Goal: Transaction & Acquisition: Purchase product/service

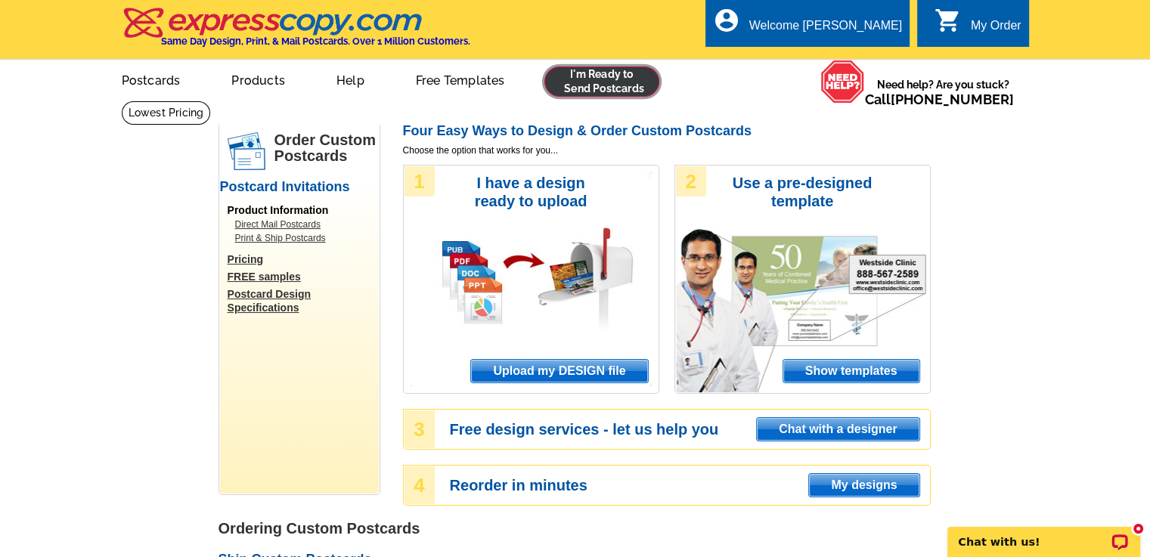
click at [600, 83] on link at bounding box center [602, 82] width 116 height 30
click at [993, 26] on div "My Order" at bounding box center [996, 29] width 51 height 21
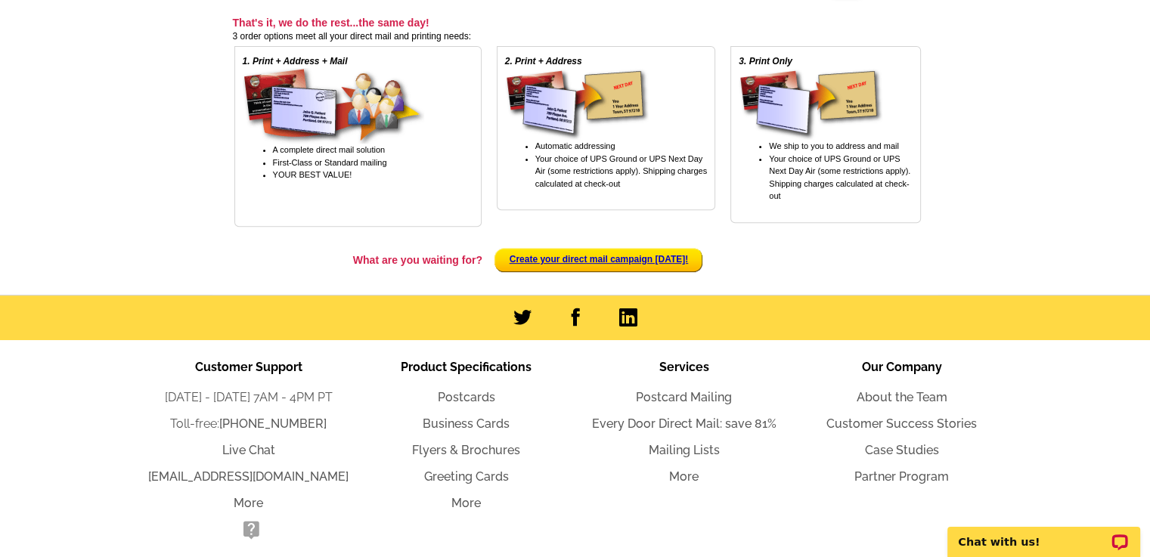
scroll to position [615, 0]
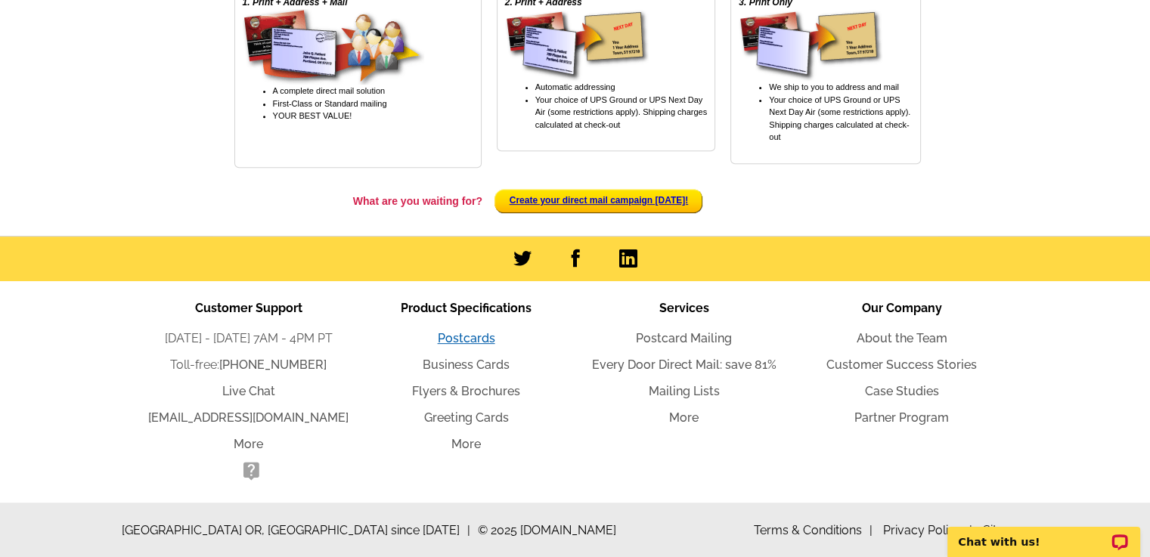
click at [479, 336] on link "Postcards" at bounding box center [466, 338] width 57 height 14
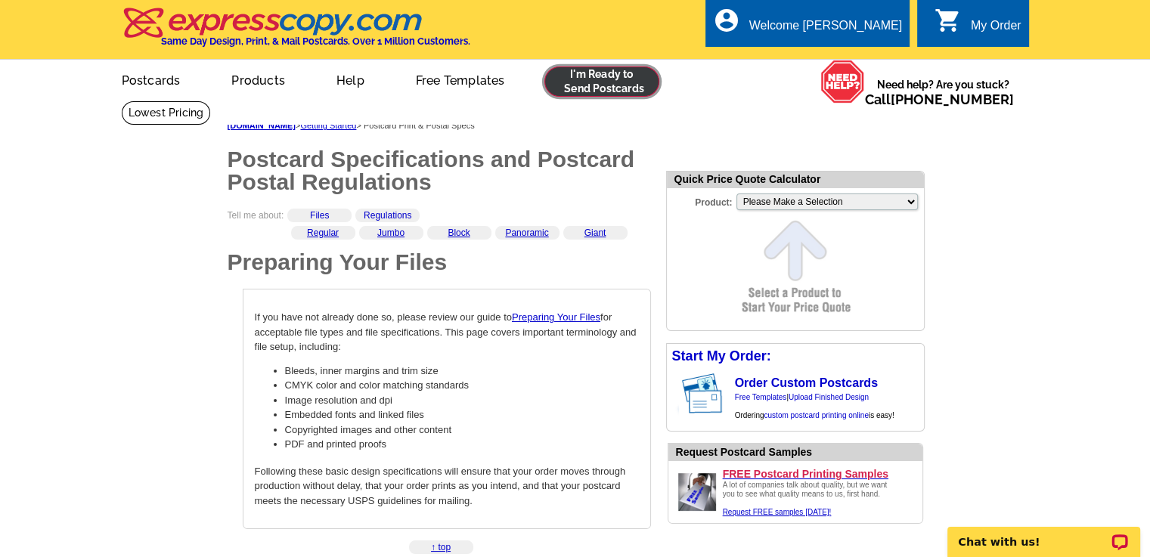
click at [597, 79] on link at bounding box center [602, 82] width 116 height 30
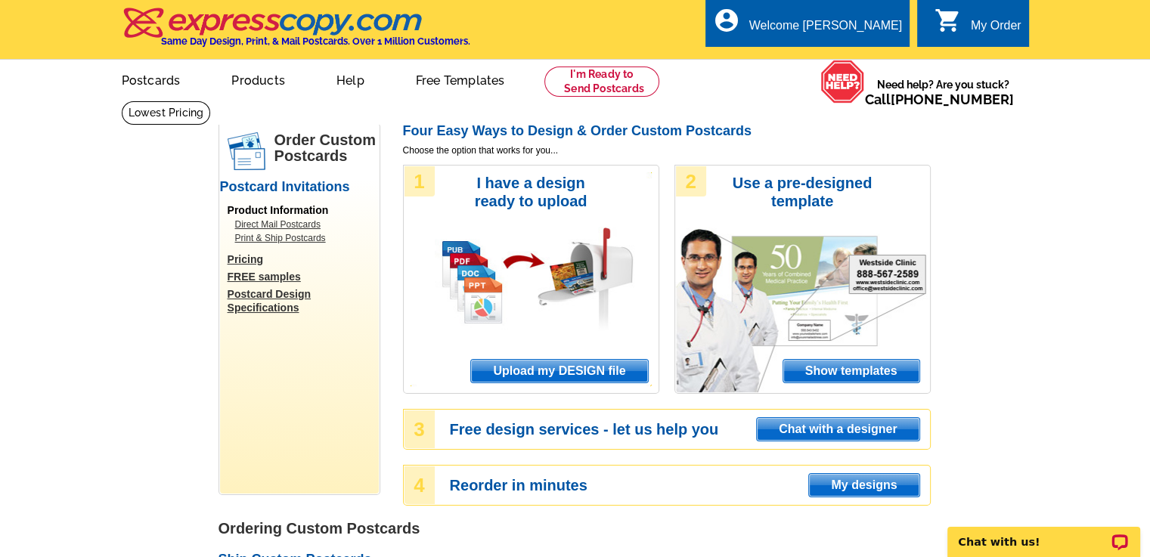
click at [845, 485] on span "My designs" at bounding box center [864, 485] width 110 height 23
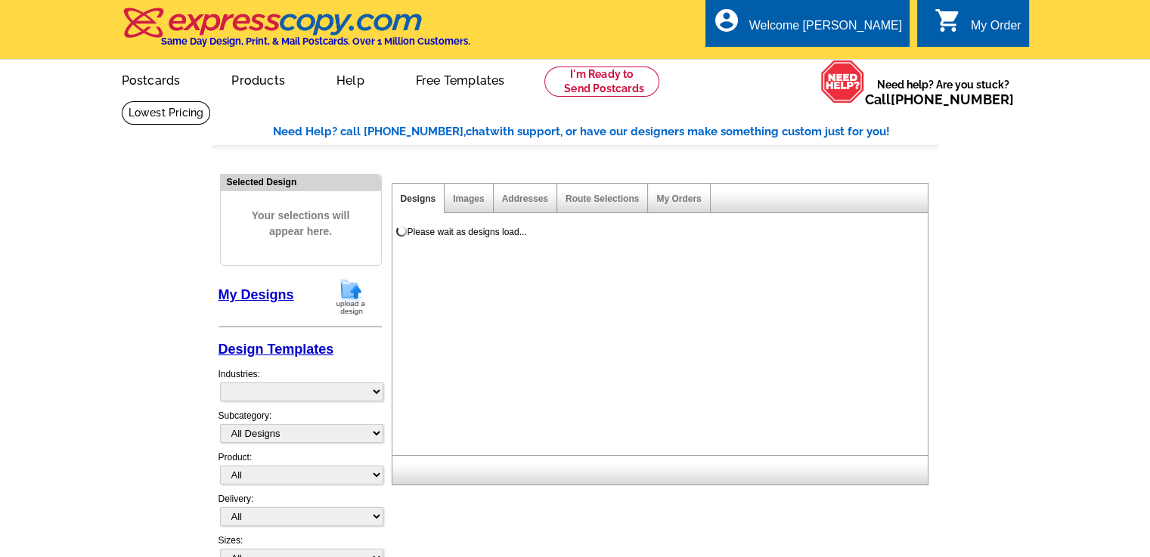
select select "785"
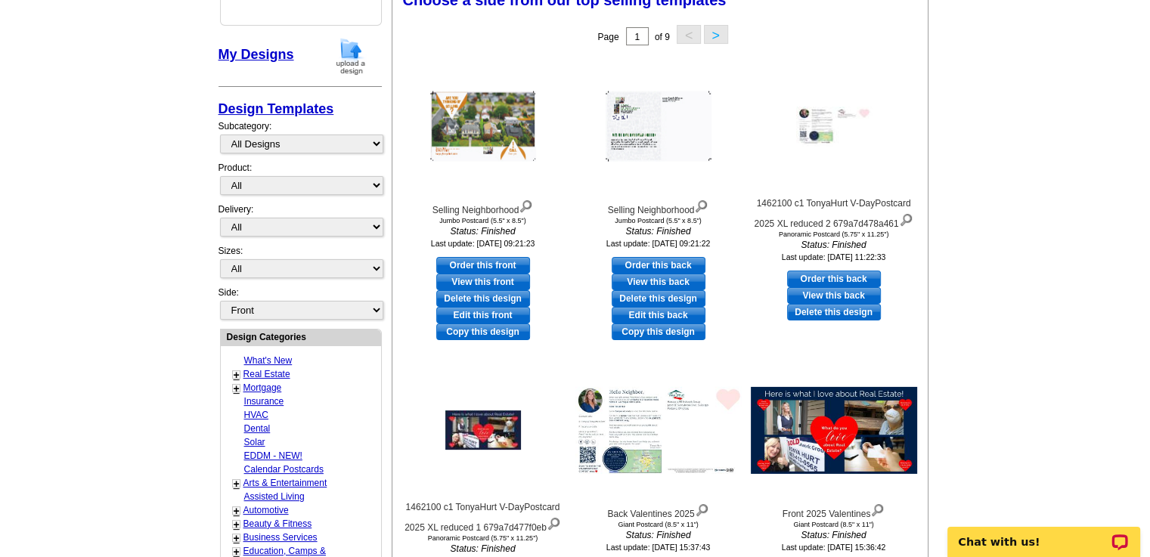
scroll to position [241, 0]
click at [499, 263] on link "Order this front" at bounding box center [483, 264] width 94 height 17
select select "2"
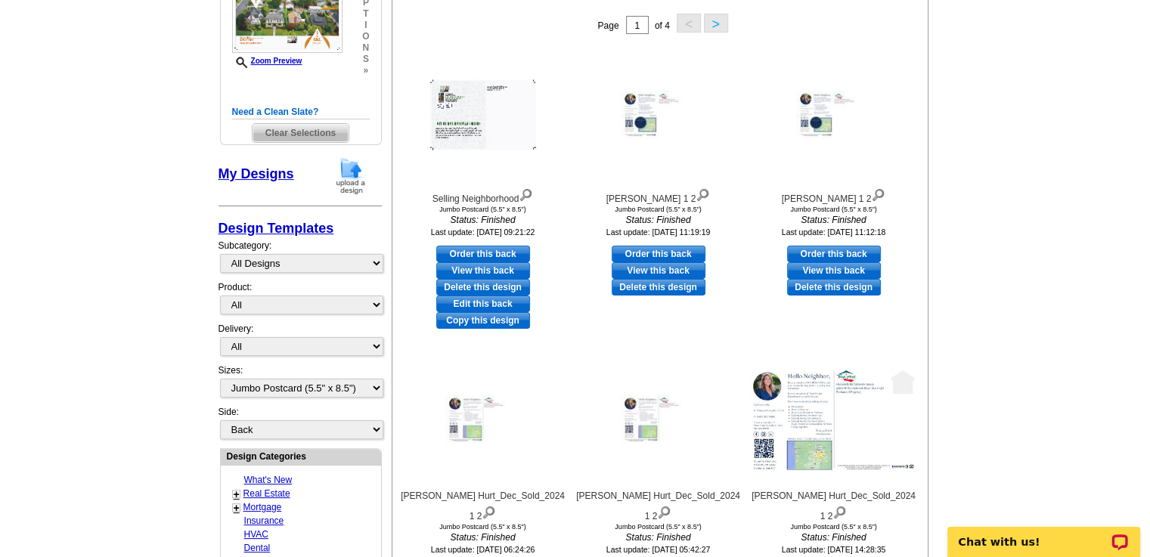
scroll to position [287, 0]
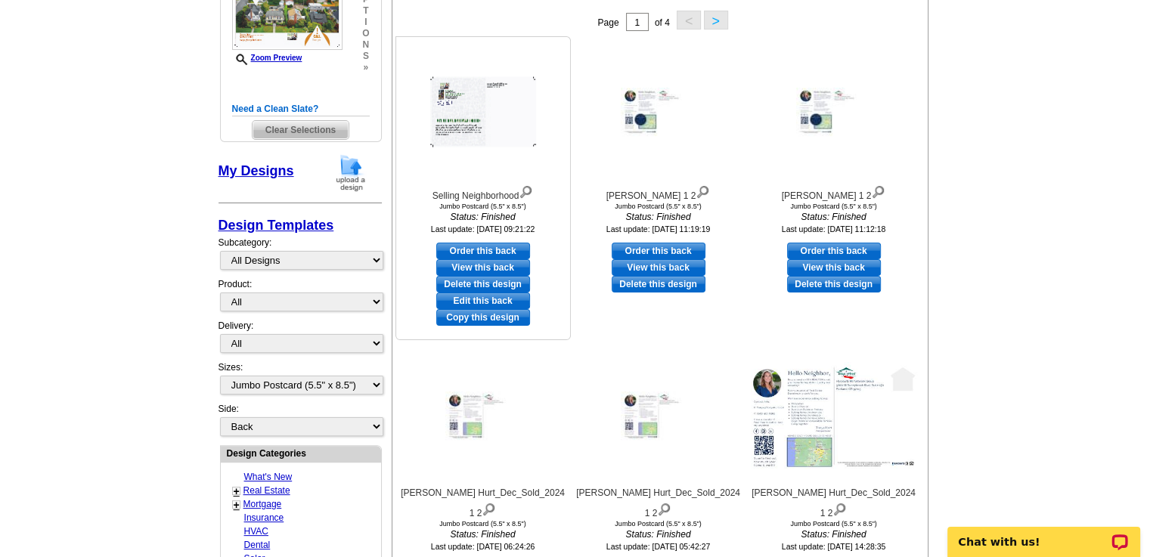
click at [488, 253] on link "Order this back" at bounding box center [483, 251] width 94 height 17
select select "front"
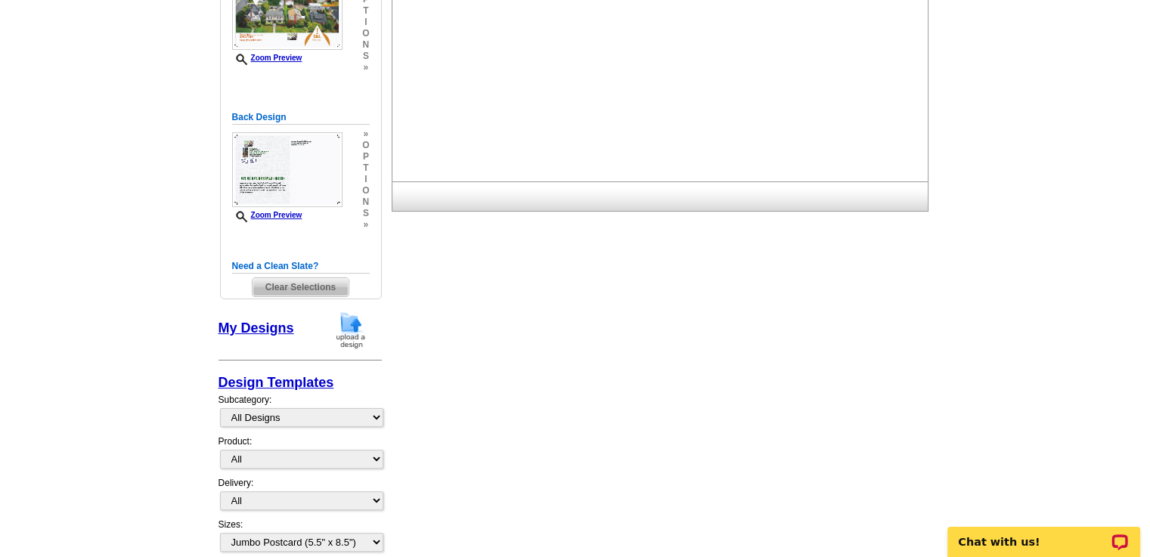
scroll to position [0, 0]
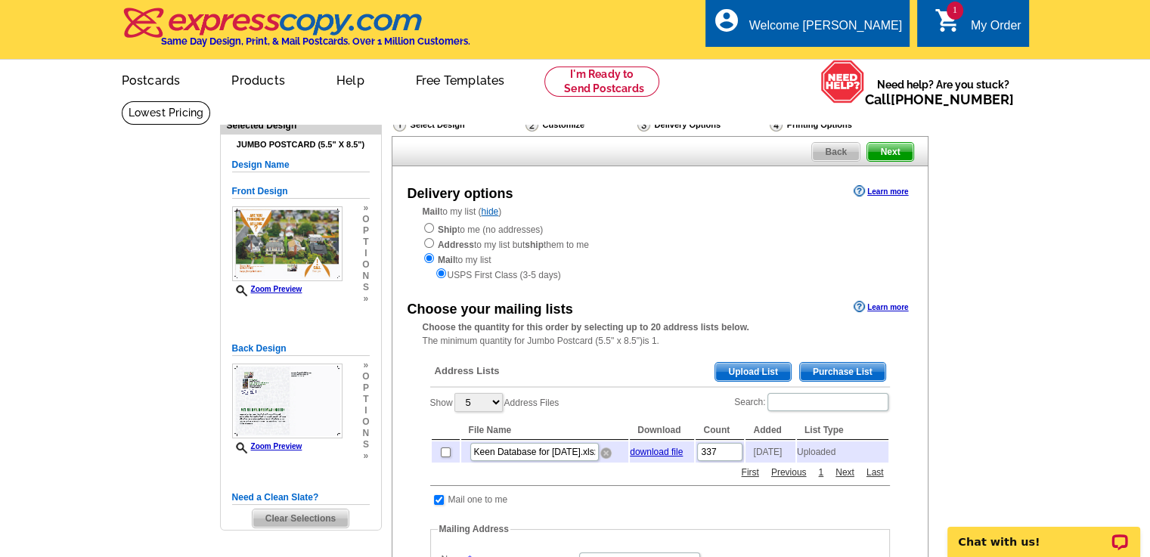
click at [604, 457] on img at bounding box center [605, 453] width 11 height 11
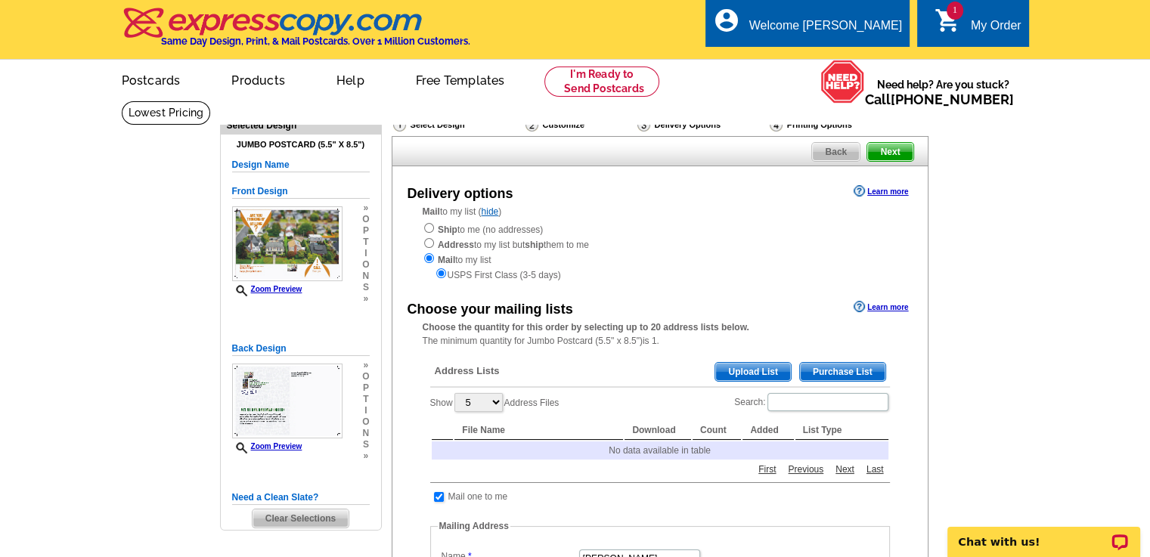
click at [738, 369] on span "Upload List" at bounding box center [752, 372] width 75 height 18
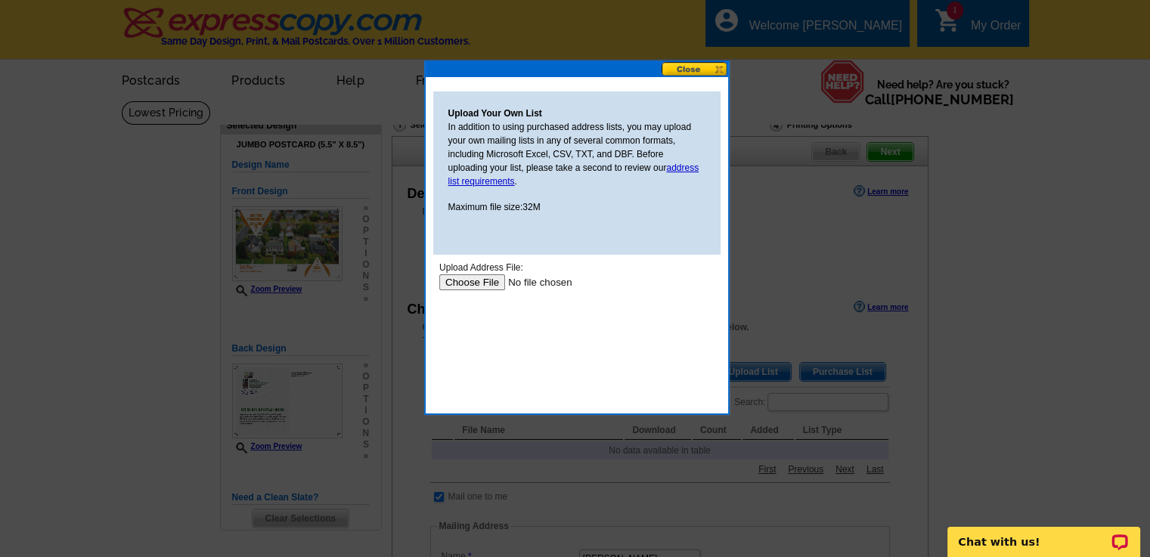
click at [472, 284] on input "file" at bounding box center [534, 282] width 191 height 16
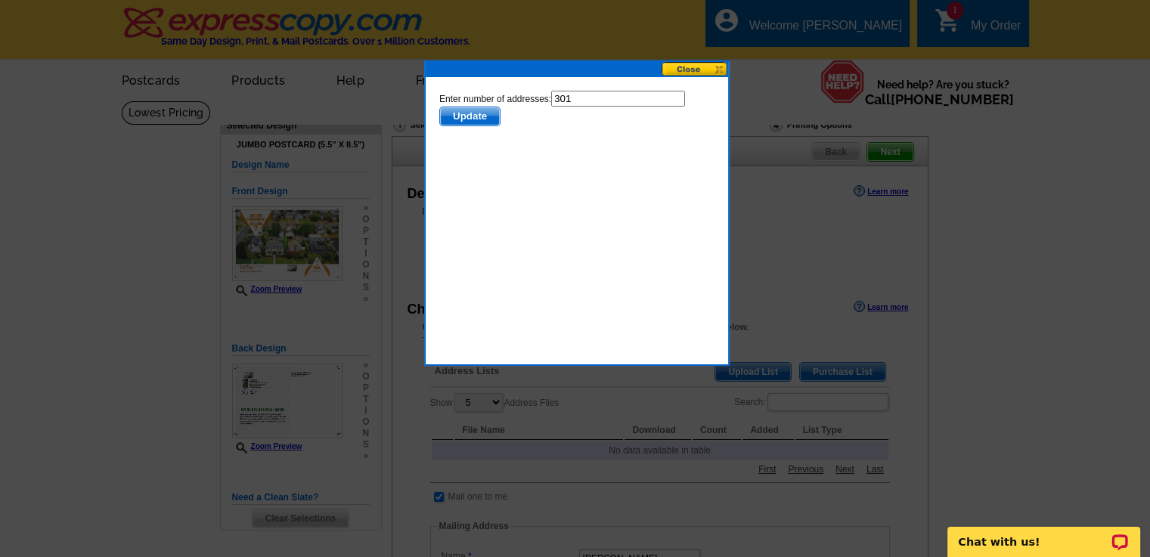
click at [486, 116] on span "Update" at bounding box center [469, 116] width 60 height 18
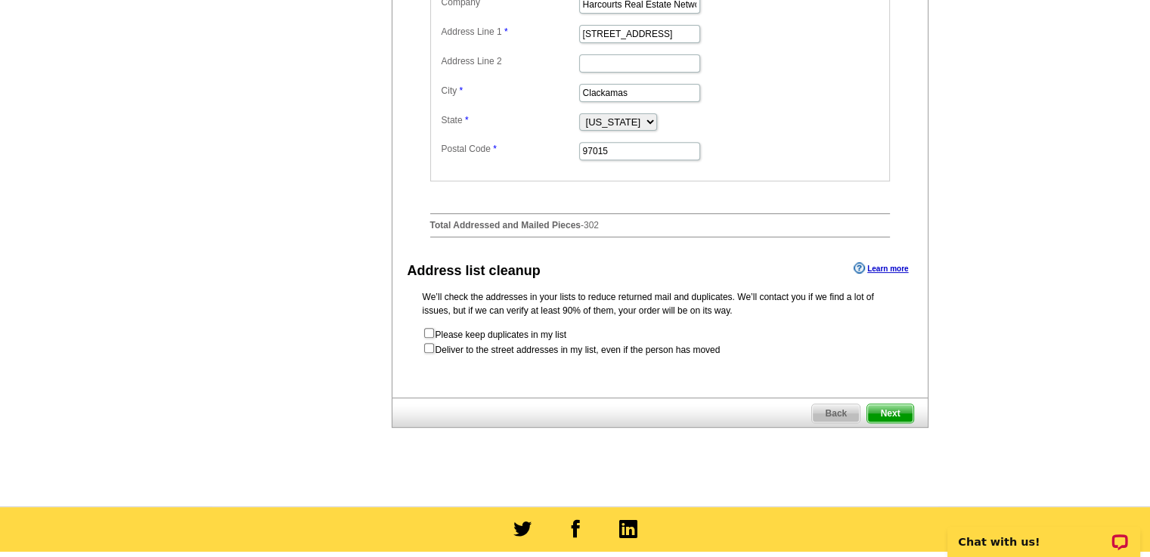
scroll to position [589, 0]
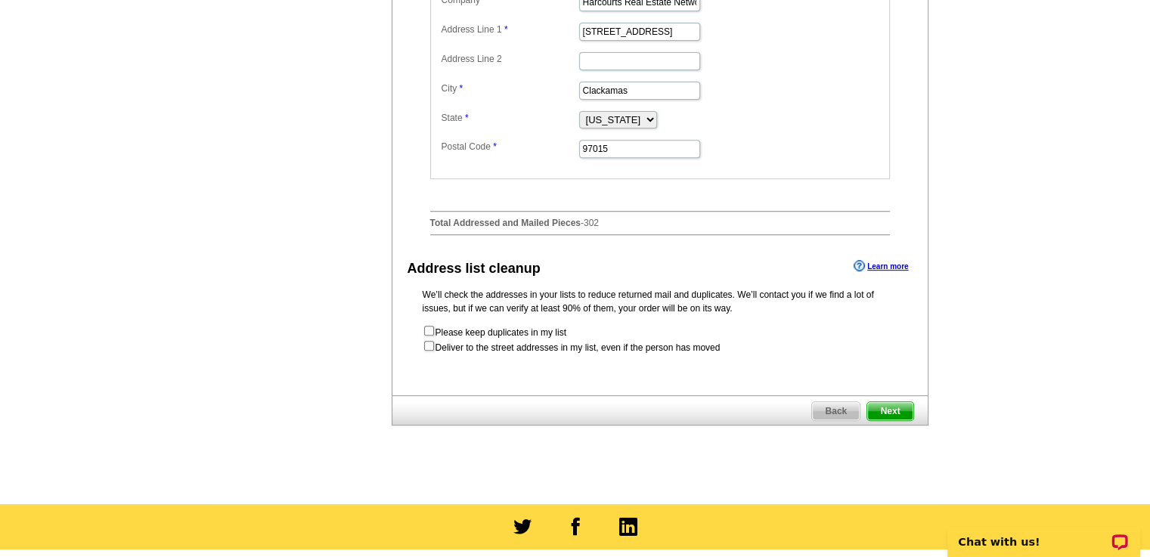
click at [885, 411] on span "Next" at bounding box center [889, 411] width 45 height 18
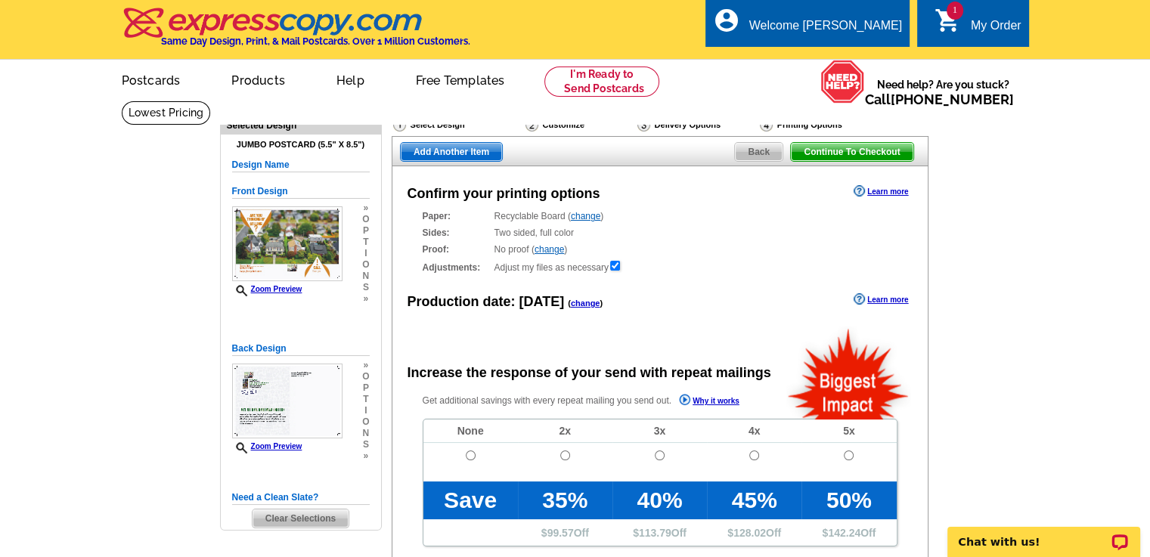
radio input "false"
click at [467, 456] on input "radio" at bounding box center [471, 456] width 10 height 10
radio input "true"
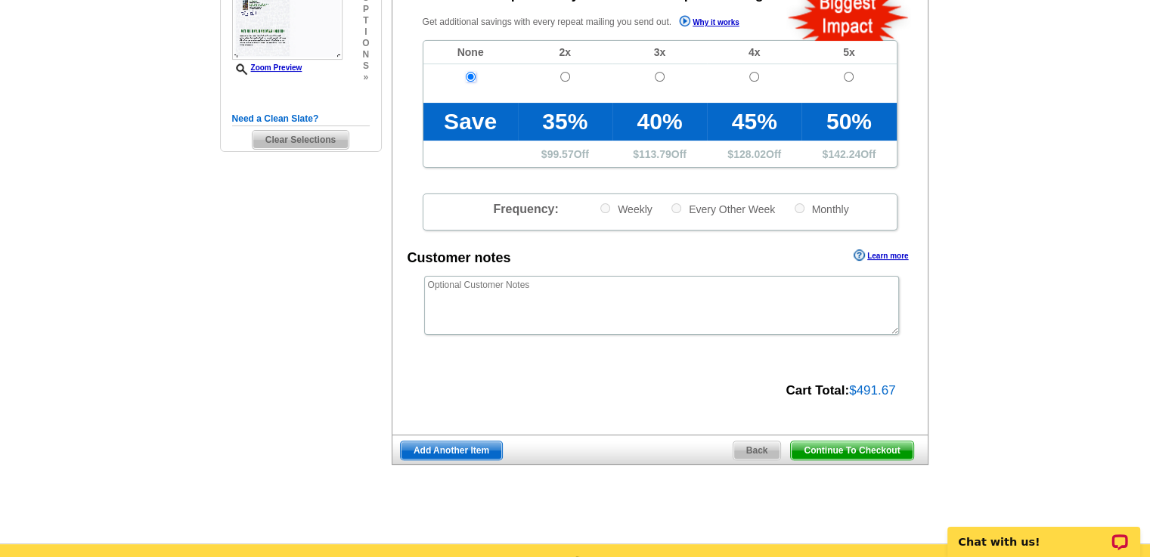
scroll to position [383, 0]
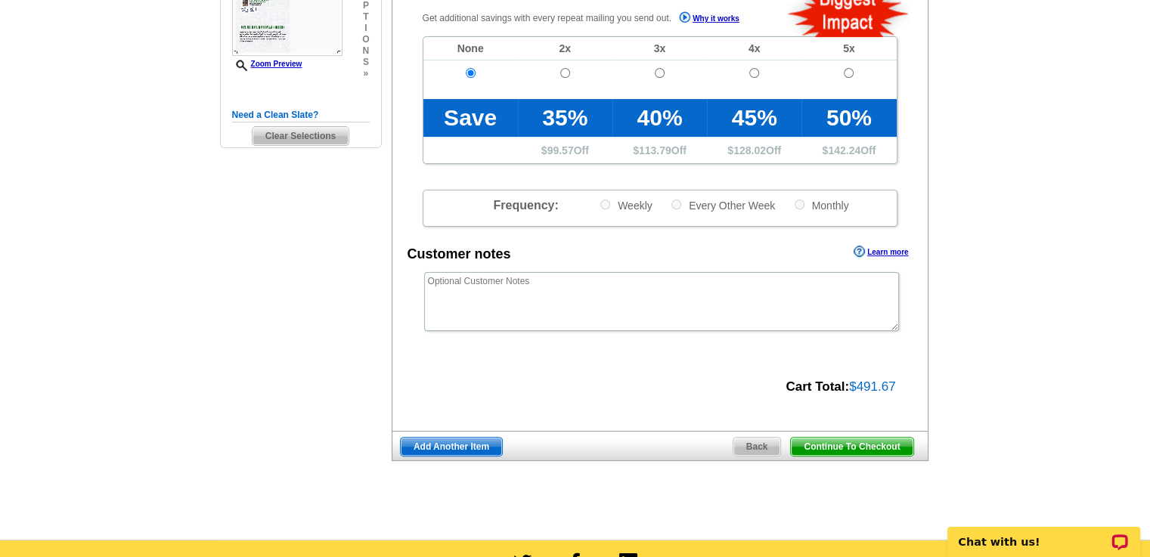
click at [818, 442] on span "Continue To Checkout" at bounding box center [852, 447] width 122 height 18
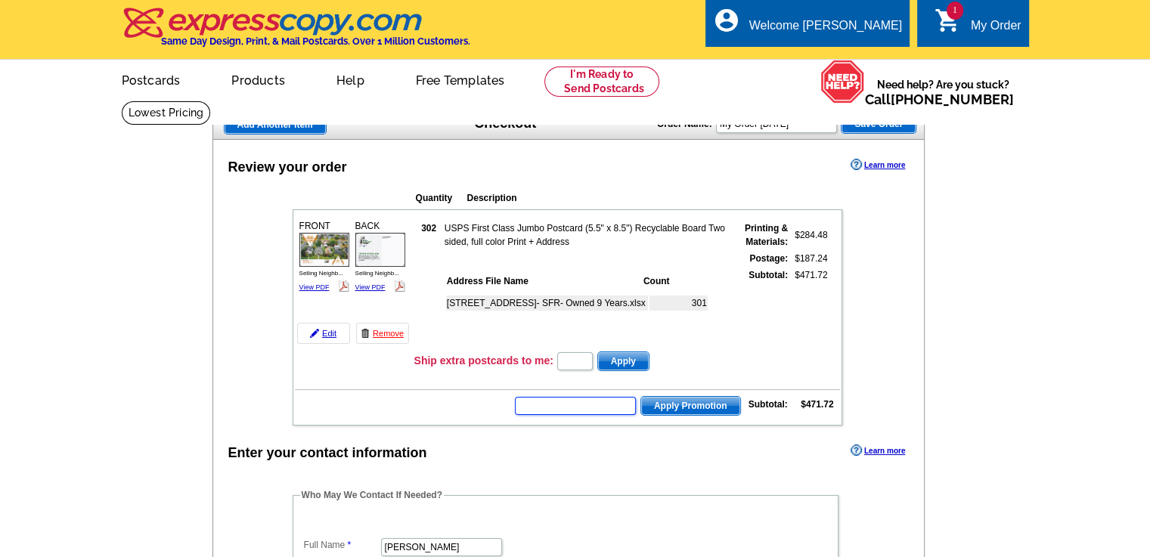
click at [569, 401] on input "text" at bounding box center [575, 406] width 121 height 18
click at [628, 407] on input "text" at bounding box center [575, 406] width 121 height 18
paste input "https://my.cheddarup.com/c/tacos-trust"
type input "https://my.cheddarup.com/c/tacos-trust"
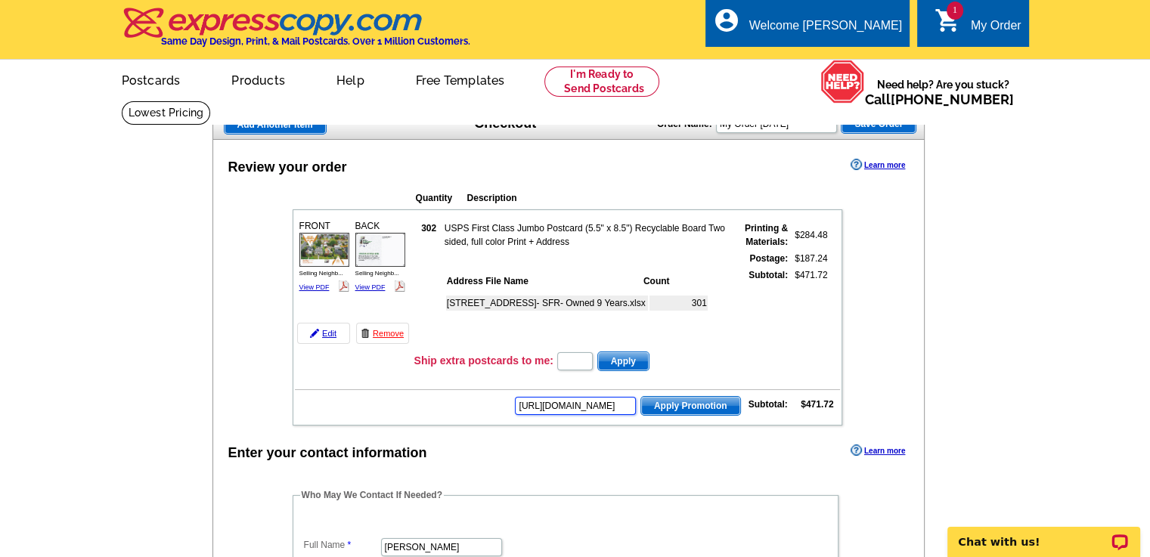
drag, startPoint x: 633, startPoint y: 406, endPoint x: 510, endPoint y: 408, distance: 123.2
click at [510, 408] on td "https://my.cheddarup.com/c/tacos-trust Apply Promotion Subtotal: $471.72" at bounding box center [567, 405] width 545 height 26
type input "SMS50f"
click at [693, 407] on span "Apply Promotion" at bounding box center [690, 406] width 99 height 18
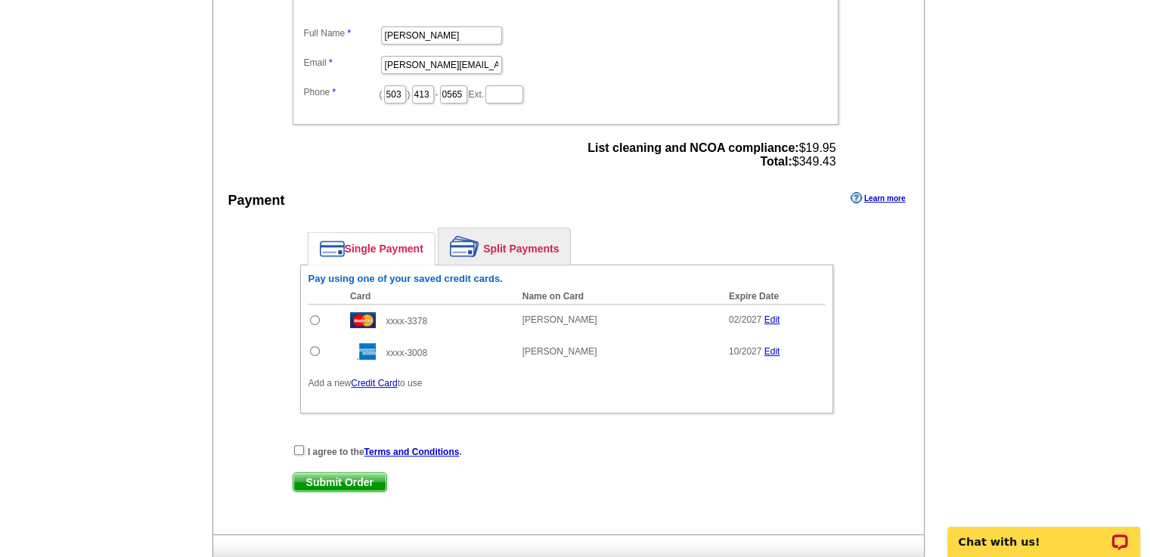
scroll to position [561, 0]
click at [374, 377] on link "Credit Card" at bounding box center [374, 382] width 46 height 11
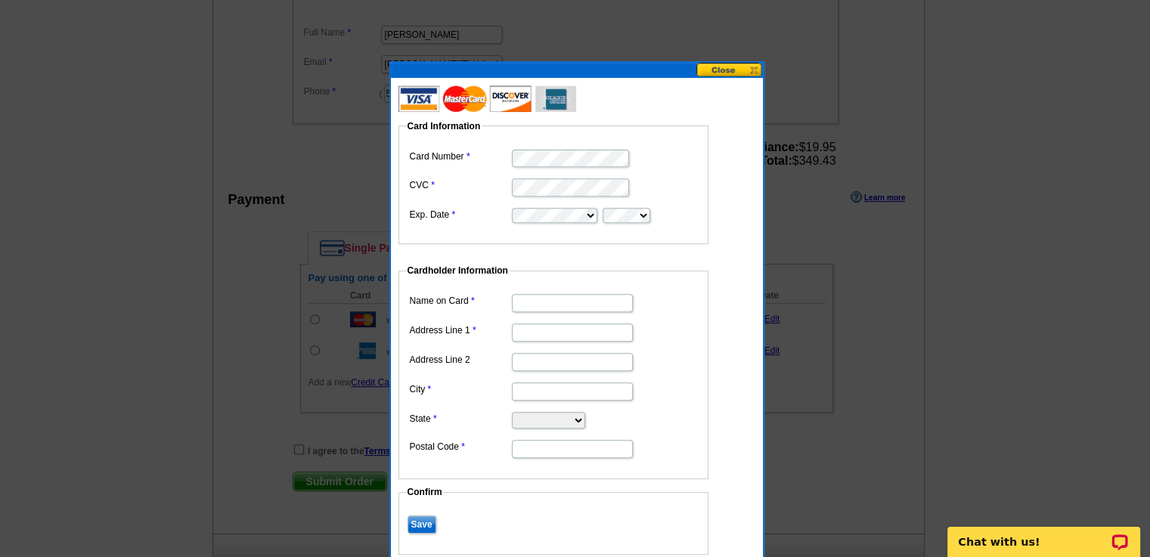
click at [529, 303] on input "Name on Card" at bounding box center [572, 303] width 121 height 18
click at [567, 300] on input "[PERSON_NAME]" at bounding box center [572, 303] width 121 height 18
click at [556, 302] on input "[PERSON_NAME]" at bounding box center [572, 303] width 121 height 18
click at [541, 302] on input "[PERSON_NAME]" at bounding box center [572, 303] width 121 height 18
type input "[PERSON_NAME]"
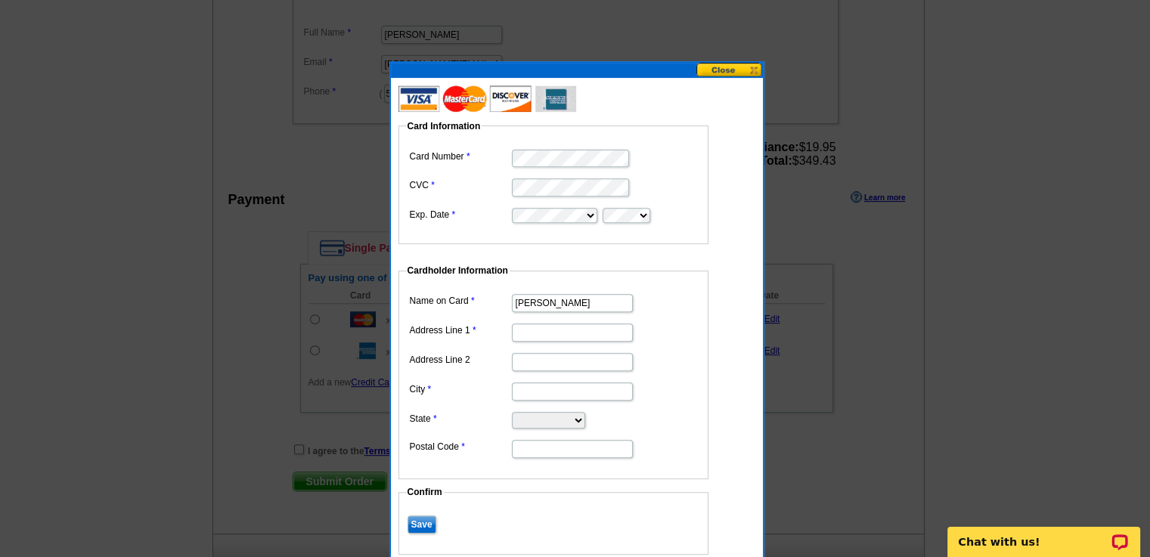
click at [566, 336] on input "Address Line 1" at bounding box center [572, 333] width 121 height 18
type input "[STREET_ADDRESS]"
type input "Beaverton"
select select "OR"
type input "97007"
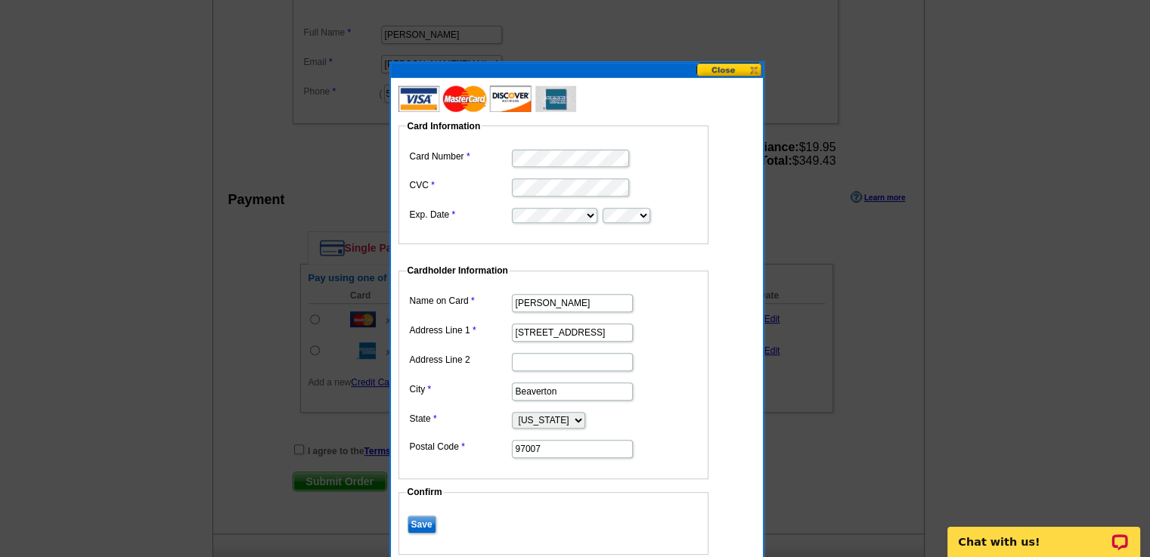
click at [423, 519] on input "Save" at bounding box center [422, 525] width 29 height 18
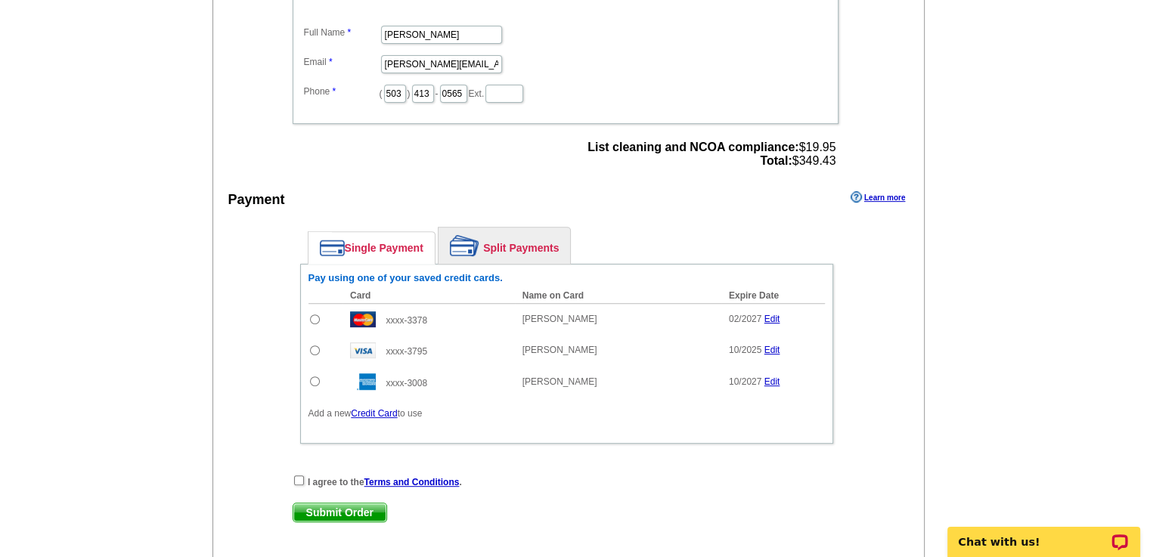
click at [313, 347] on input "radio" at bounding box center [315, 351] width 10 height 10
radio input "true"
click at [296, 474] on div "I agree to the Terms and Conditions ." at bounding box center [567, 481] width 548 height 15
click at [298, 479] on input "checkbox" at bounding box center [299, 481] width 10 height 10
checkbox input "true"
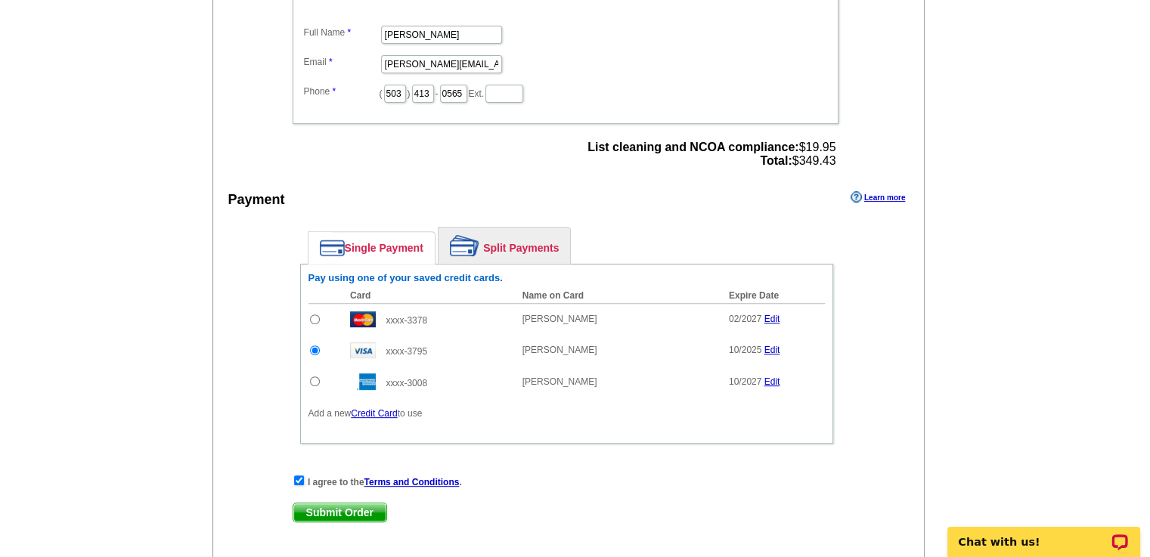
click at [342, 507] on span "Submit Order" at bounding box center [339, 513] width 93 height 18
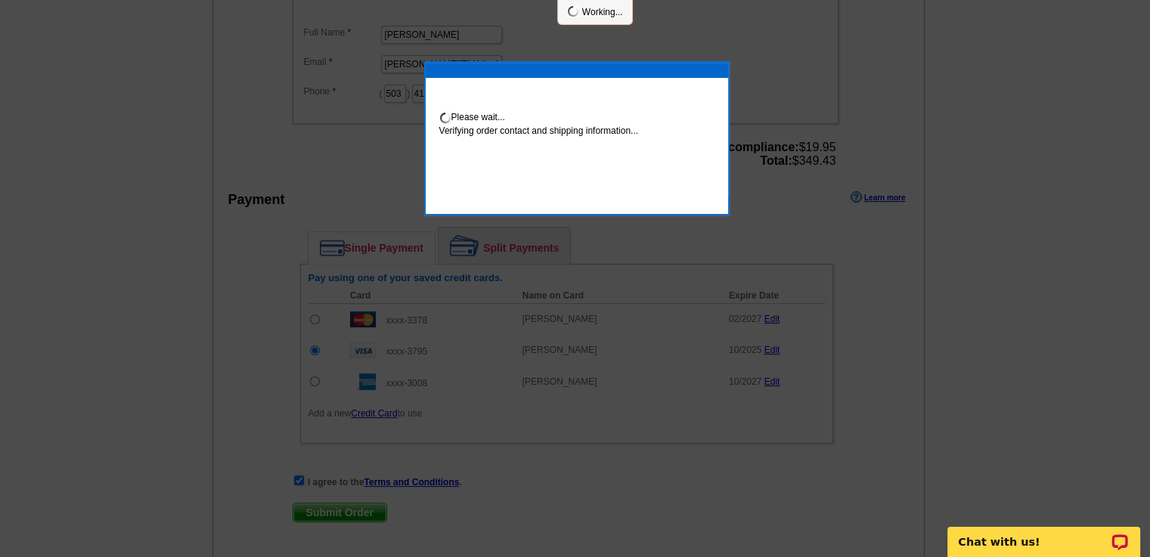
scroll to position [555, 0]
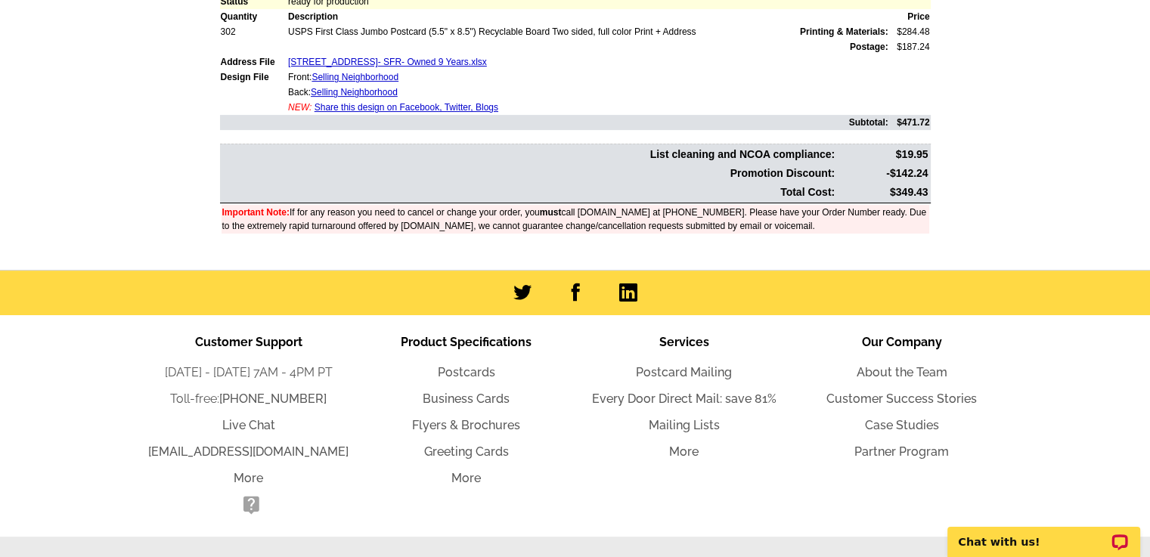
scroll to position [568, 0]
